Goal: Information Seeking & Learning: Learn about a topic

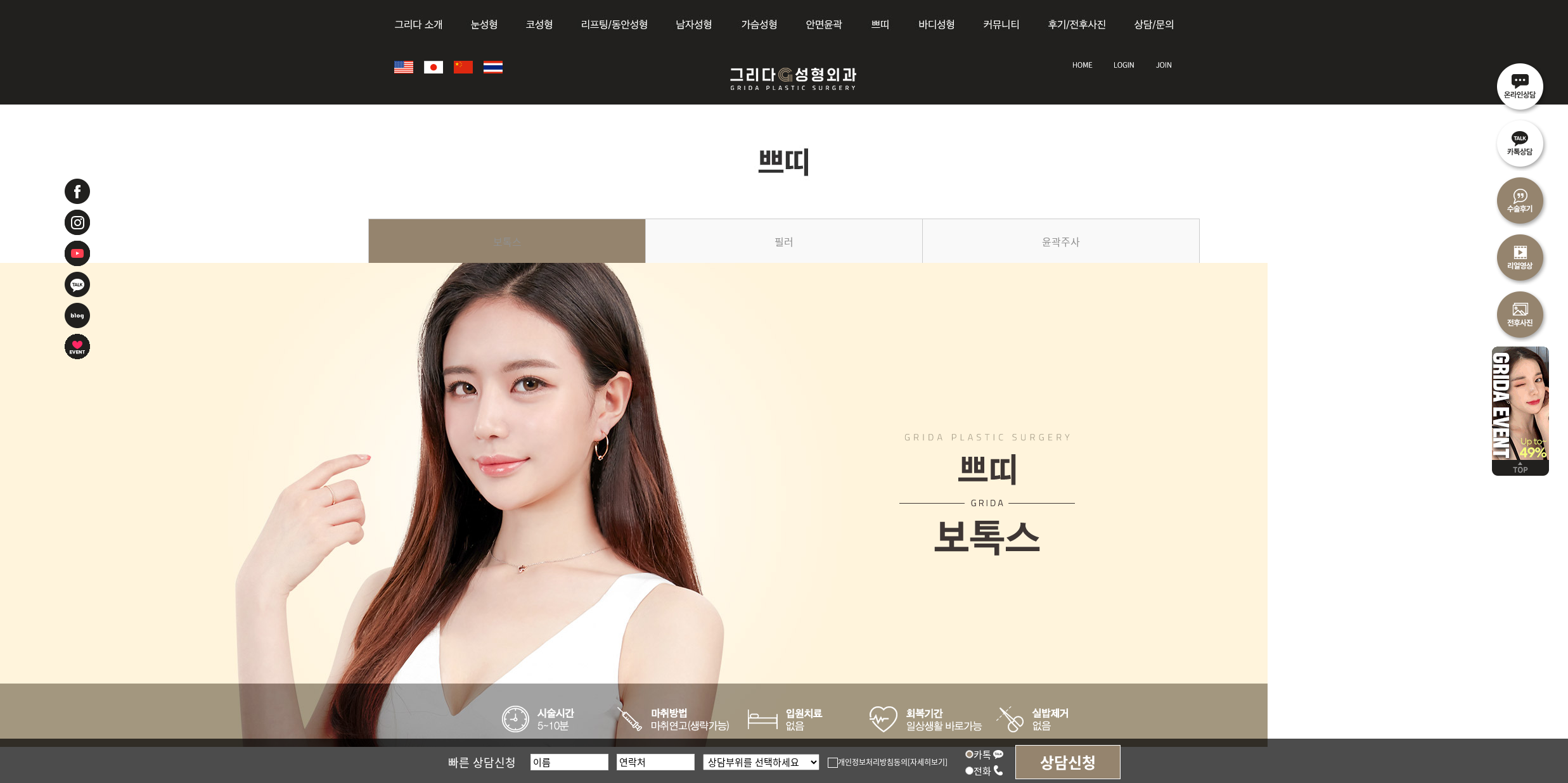
scroll to position [845, 0]
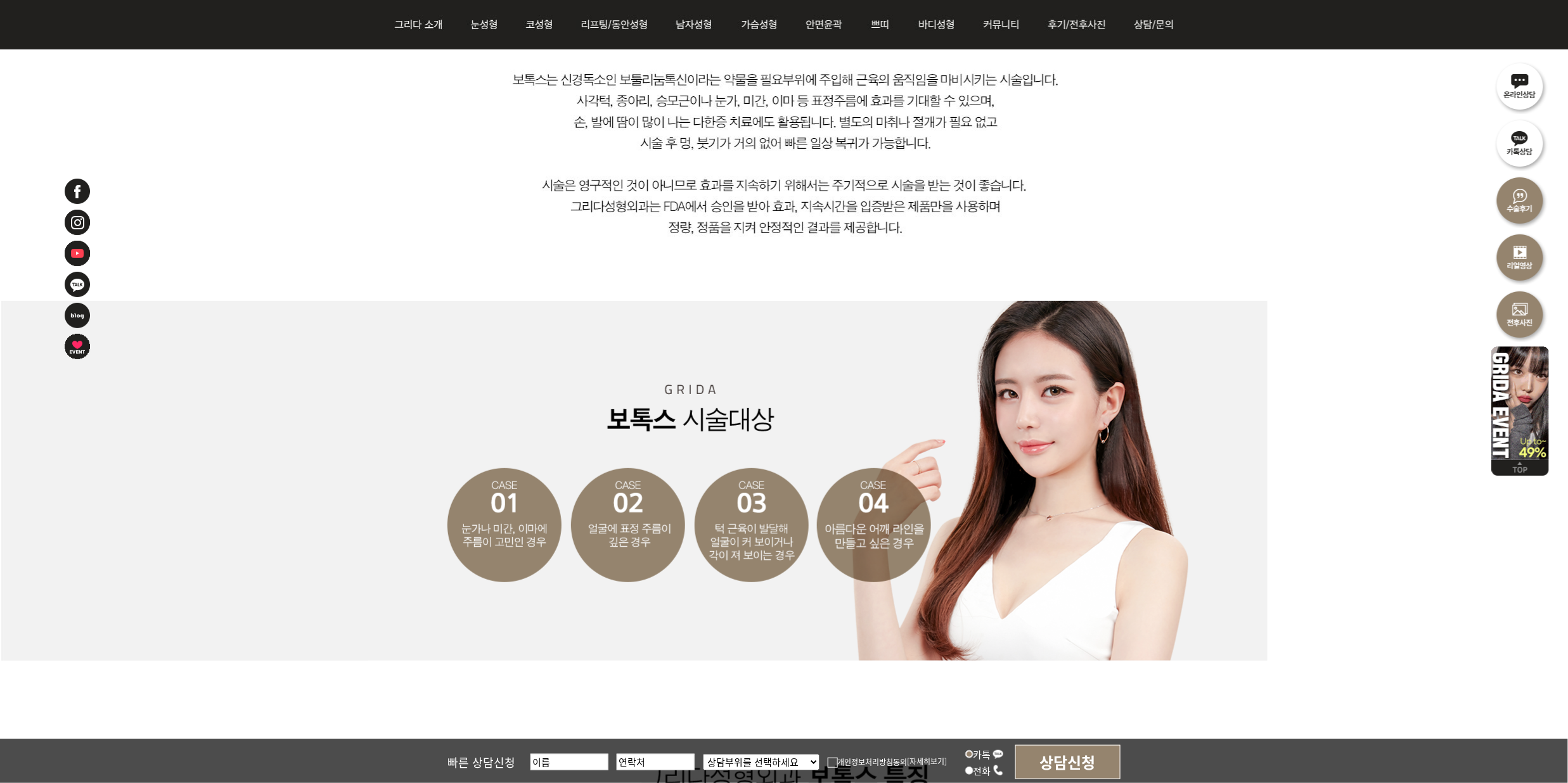
drag, startPoint x: 416, startPoint y: 171, endPoint x: 414, endPoint y: 183, distance: 12.2
click at [416, 171] on img at bounding box center [784, 102] width 832 height 398
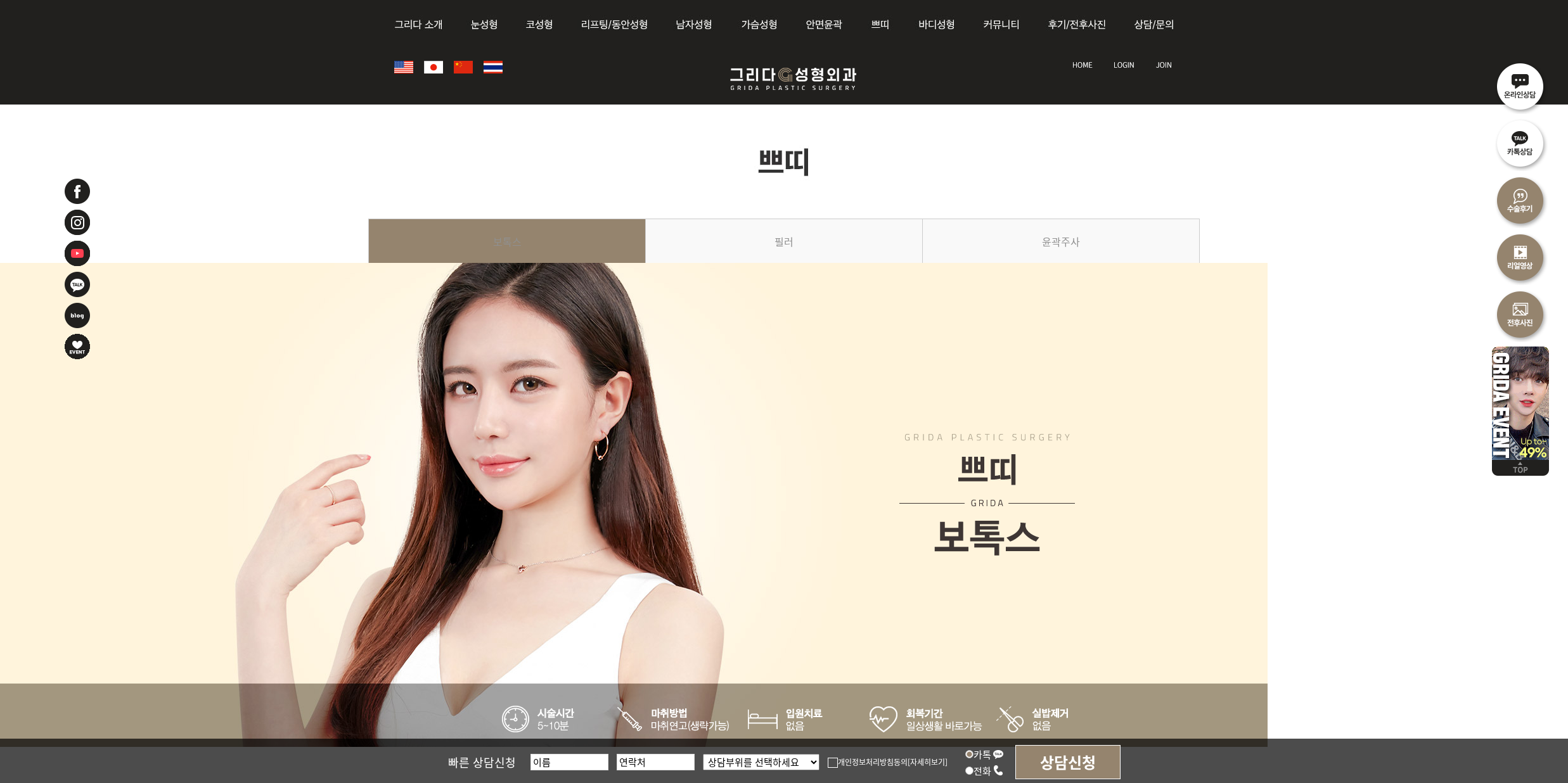
scroll to position [845, 0]
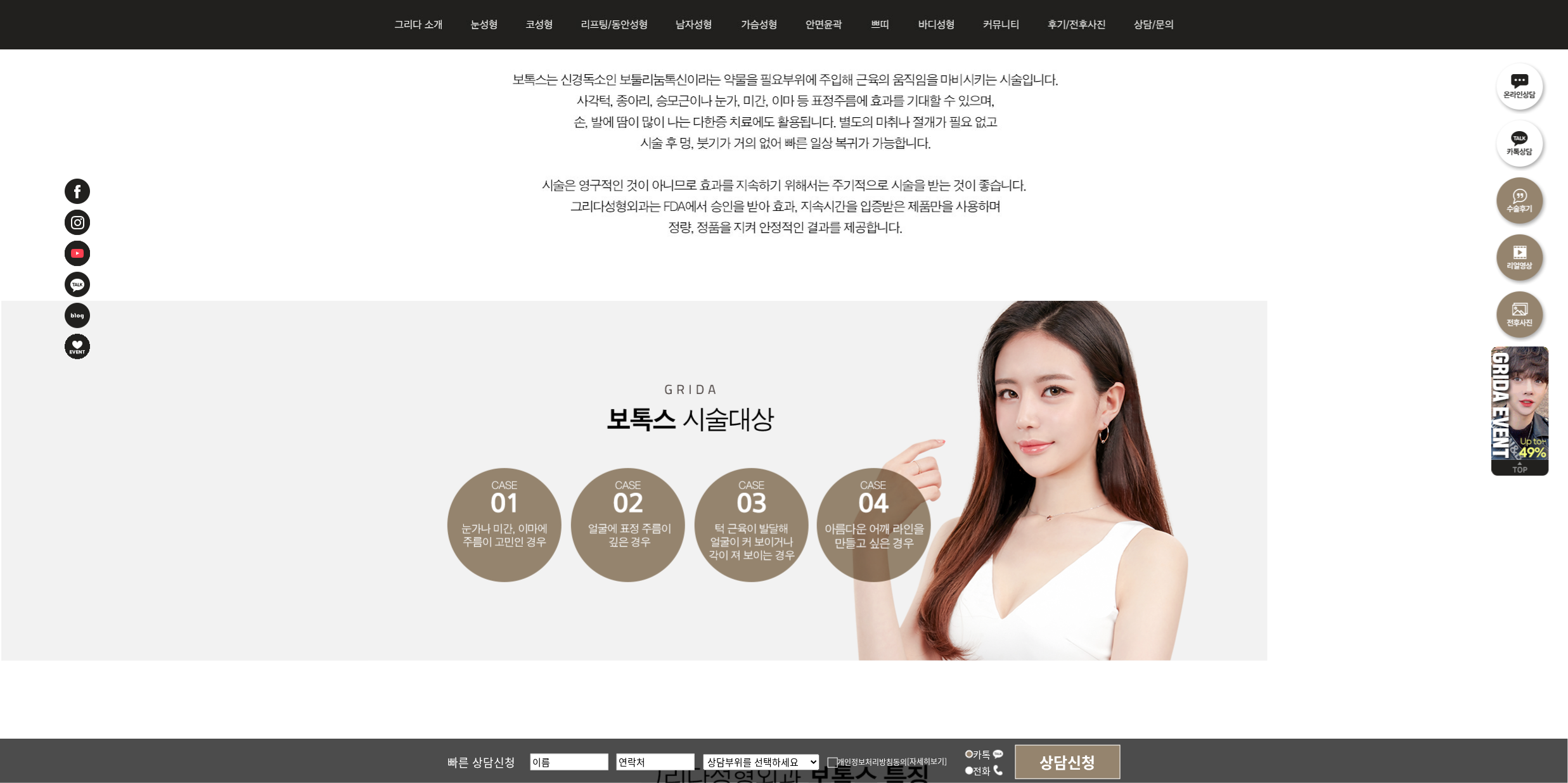
click at [405, 132] on img at bounding box center [784, 102] width 832 height 398
click at [1033, 196] on img at bounding box center [784, 102] width 832 height 398
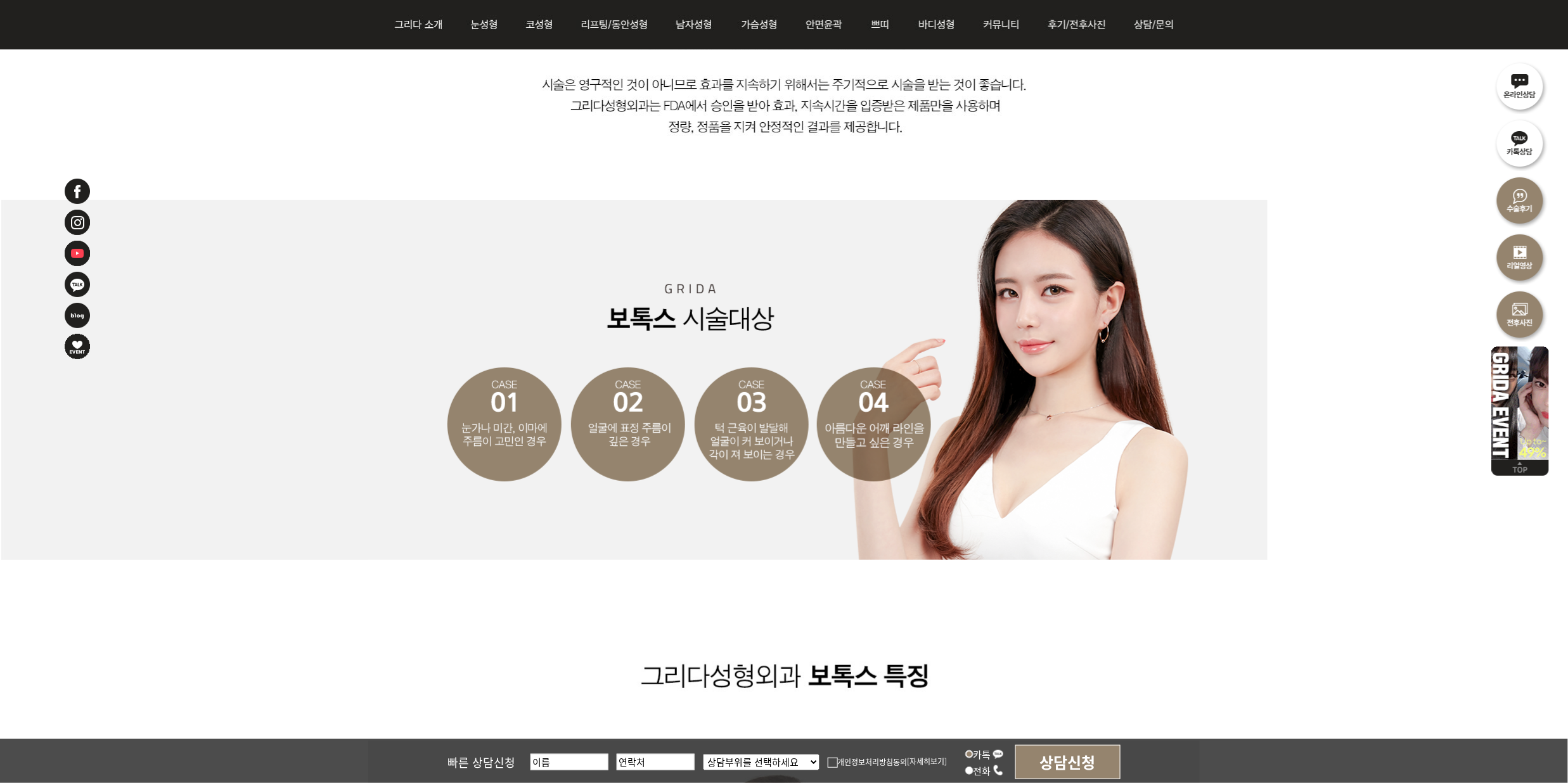
scroll to position [929, 0]
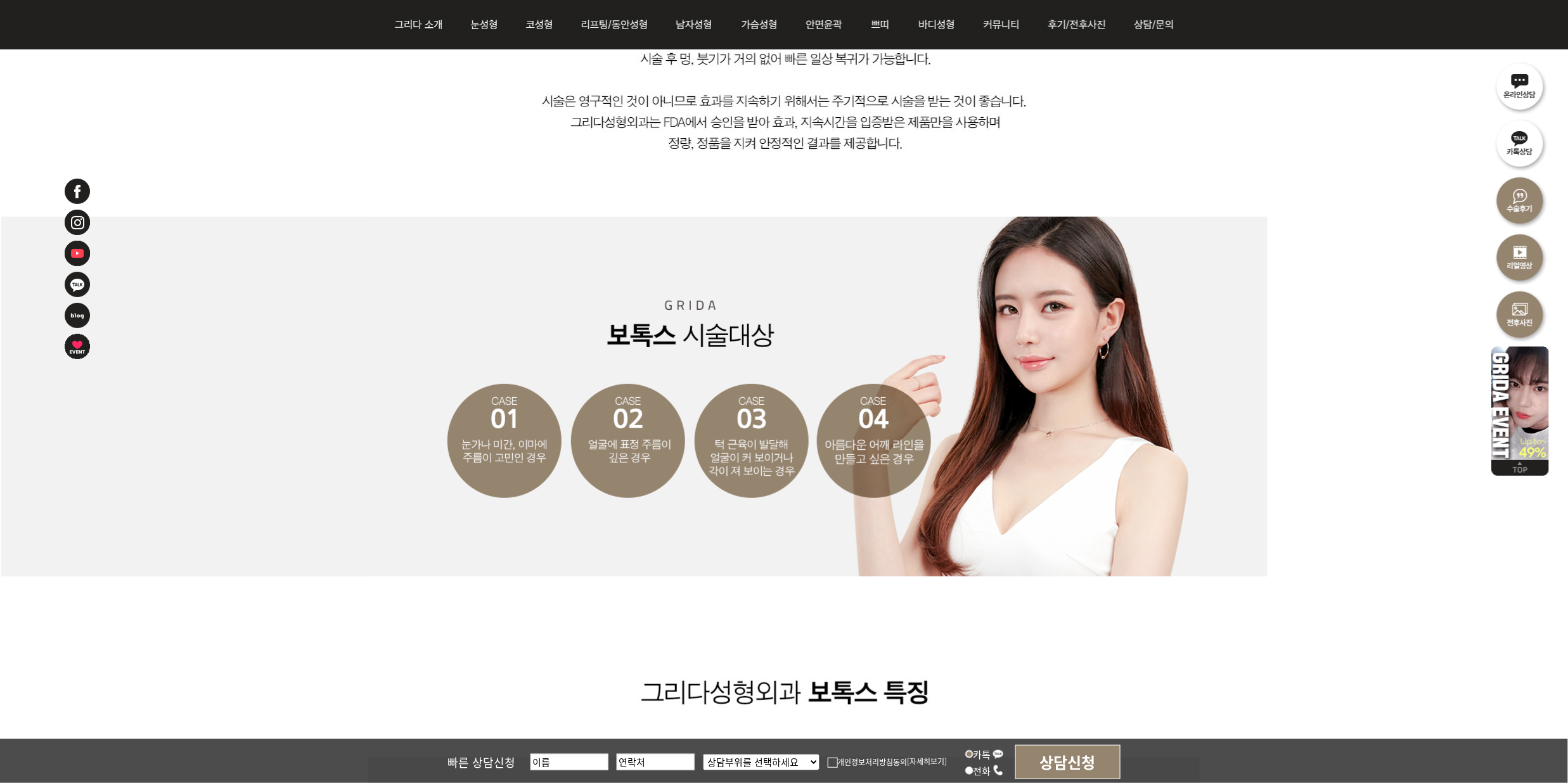
click at [1159, 120] on img at bounding box center [784, 17] width 832 height 398
drag, startPoint x: 535, startPoint y: 164, endPoint x: 556, endPoint y: 173, distance: 22.8
click at [535, 164] on img at bounding box center [784, 17] width 832 height 398
click at [1310, 313] on div at bounding box center [784, 397] width 1568 height 360
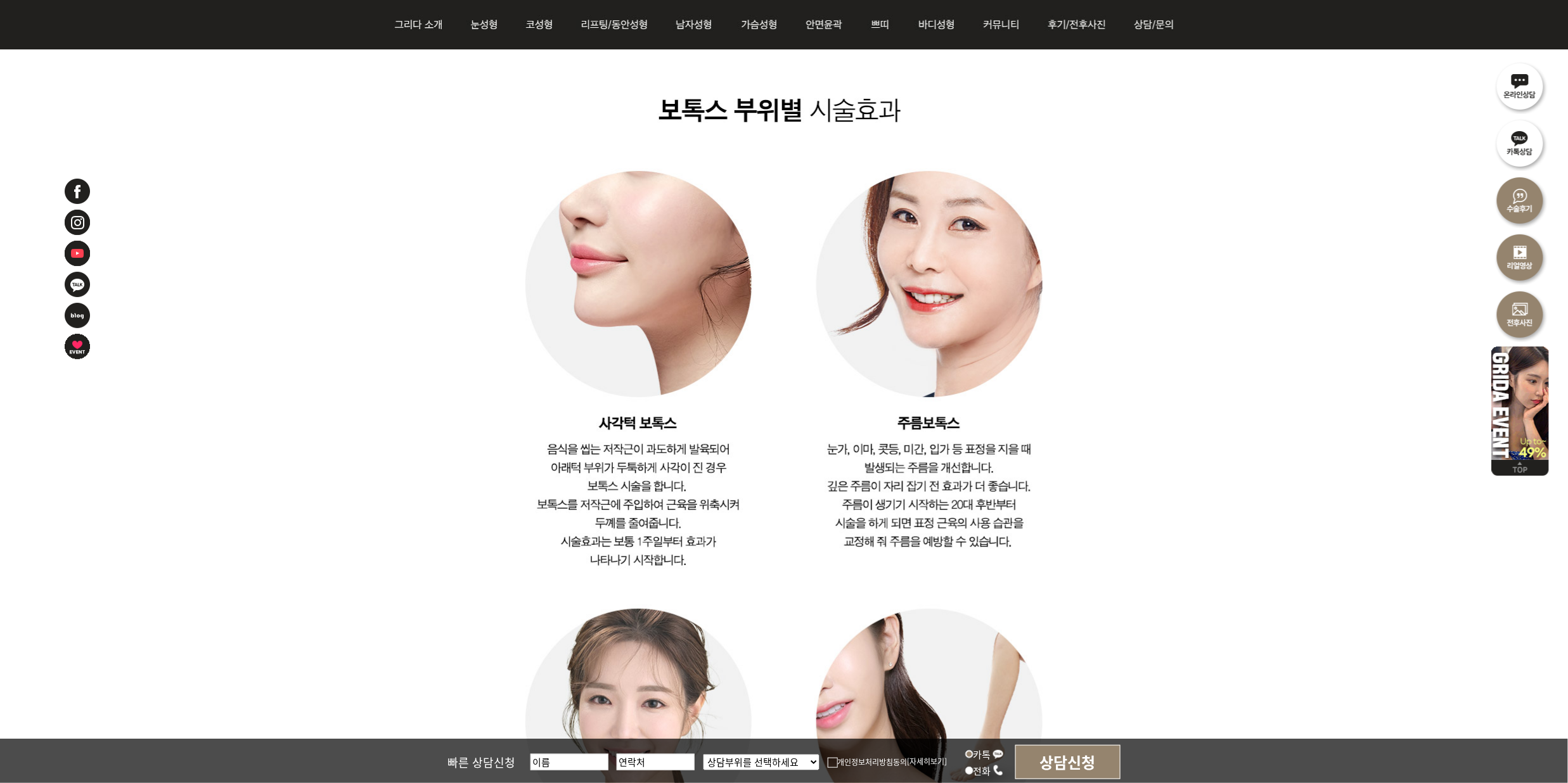
scroll to position [2703, 0]
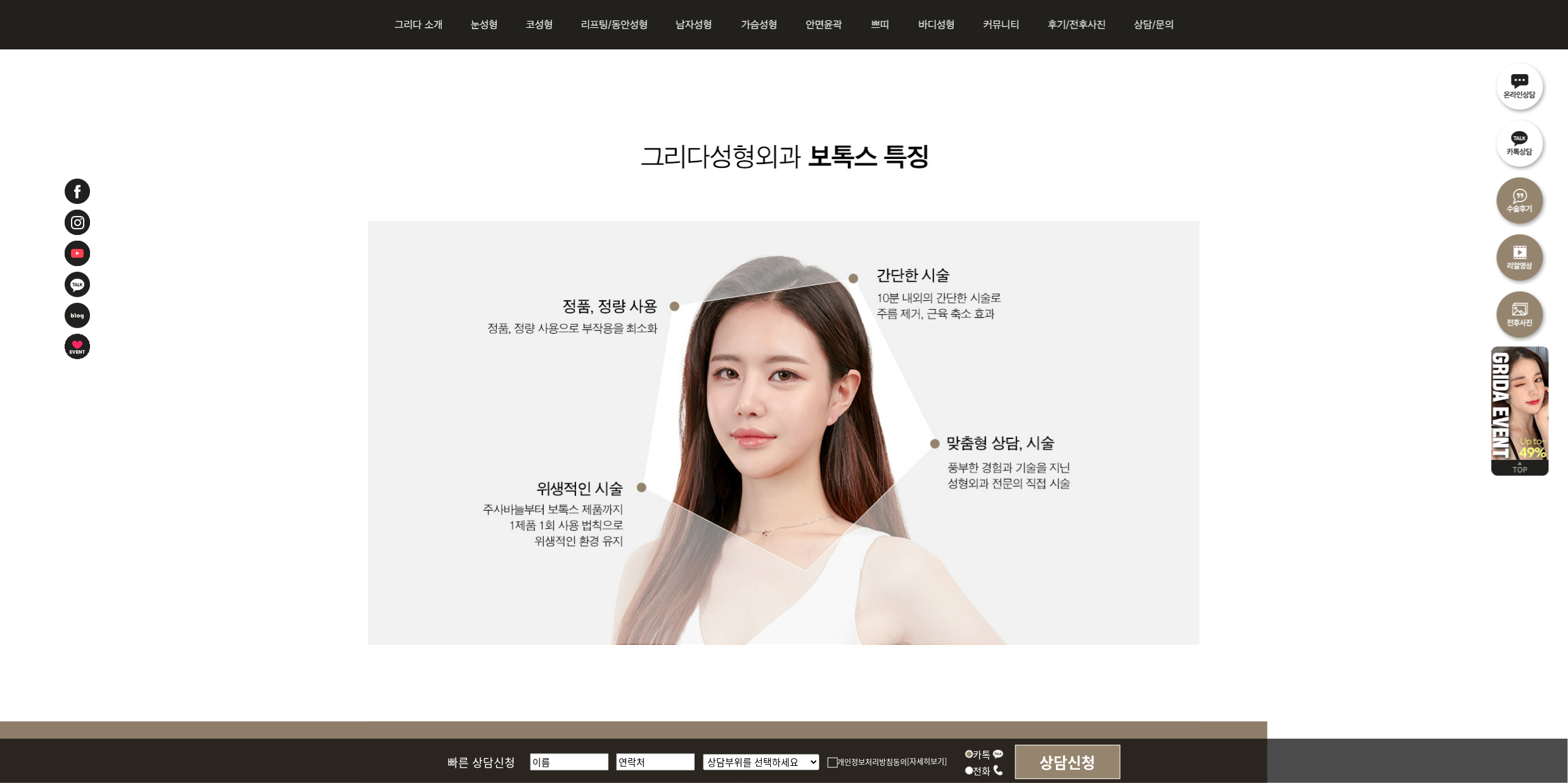
scroll to position [1436, 0]
